Goal: Task Accomplishment & Management: Manage account settings

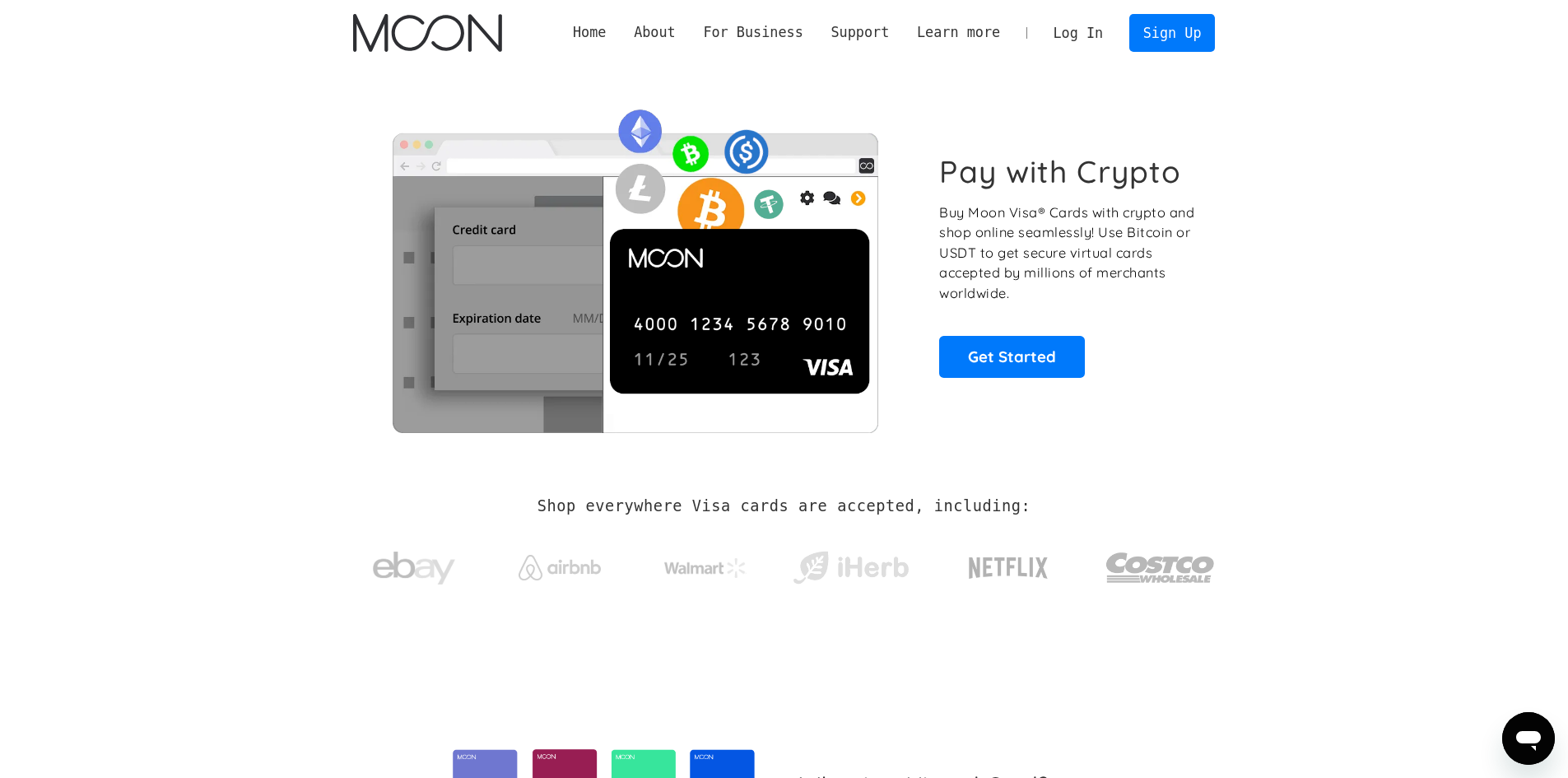
click at [1077, 35] on link "Log In" at bounding box center [1077, 32] width 77 height 36
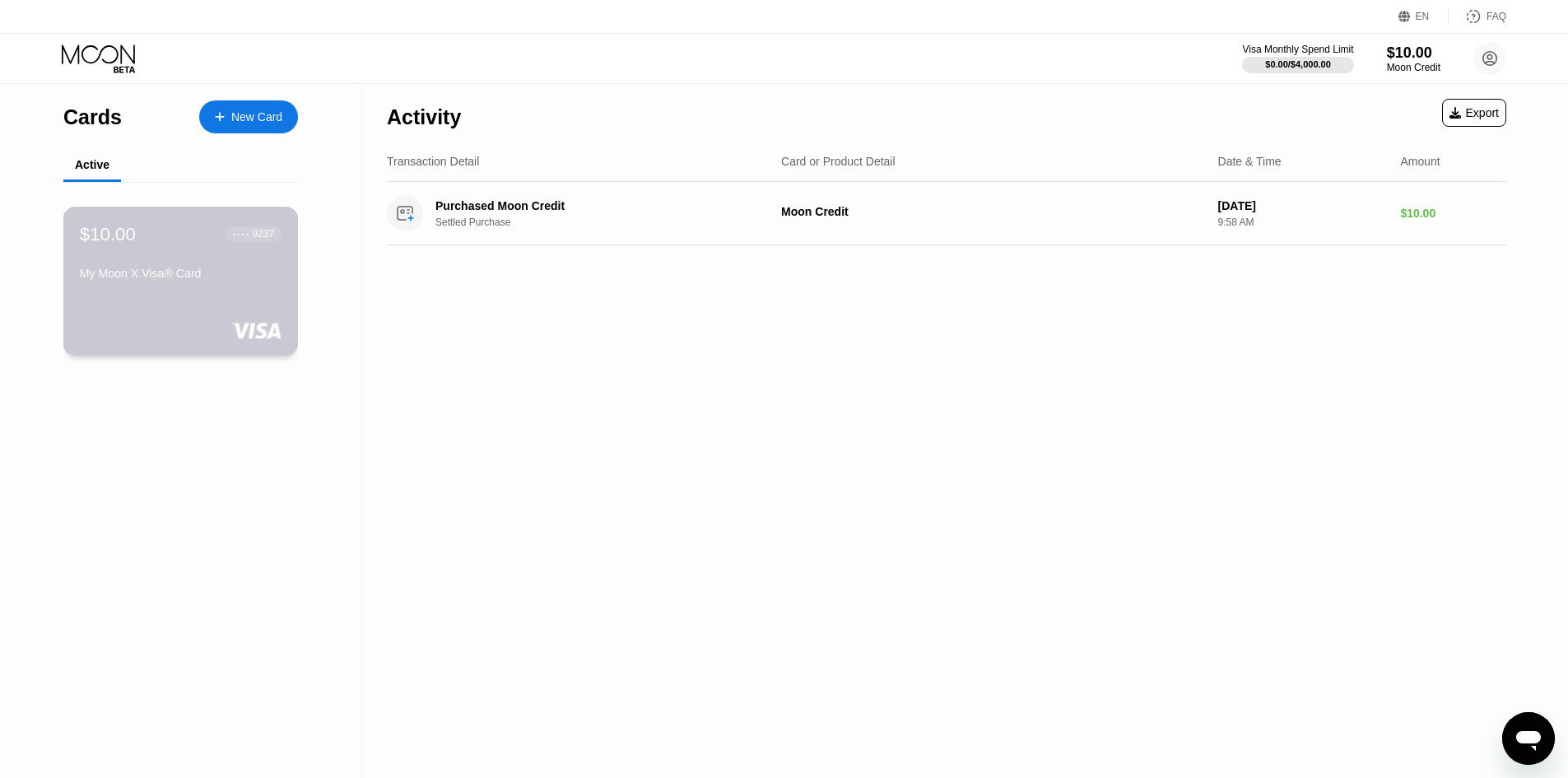
click at [255, 266] on div "$10.00 ● ● ● ● 9237 My Moon X Visa® Card" at bounding box center [180, 254] width 202 height 63
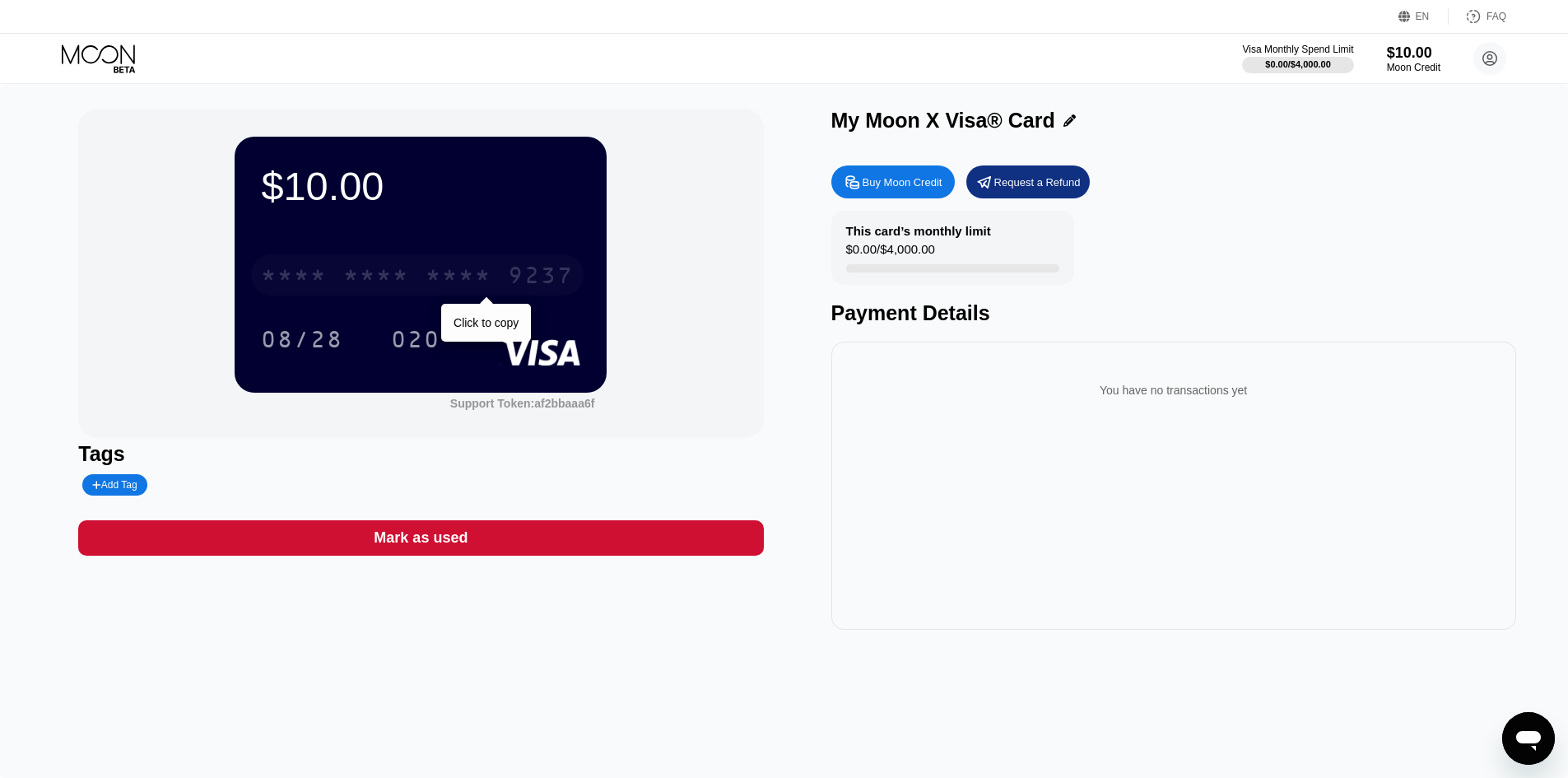
click at [414, 278] on div "* * * * * * * * * * * * 9237" at bounding box center [417, 275] width 332 height 41
